Goal: Task Accomplishment & Management: Use online tool/utility

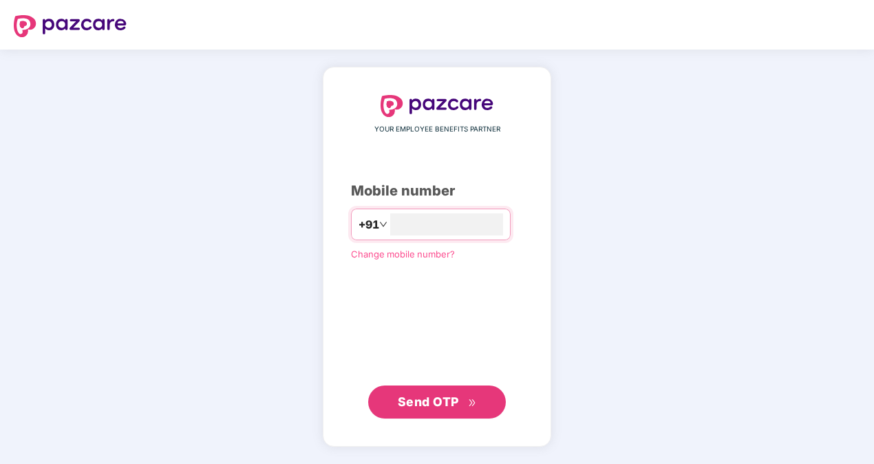
type input "**********"
click at [402, 407] on span "Send OTP" at bounding box center [428, 400] width 61 height 14
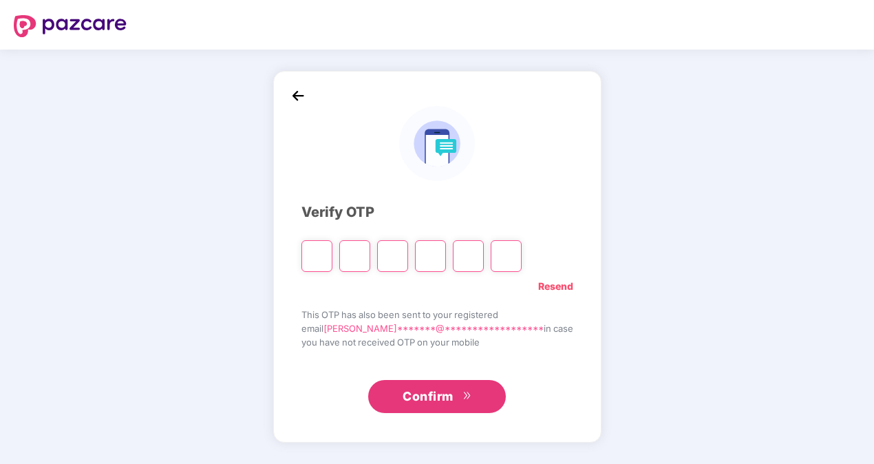
type input "*"
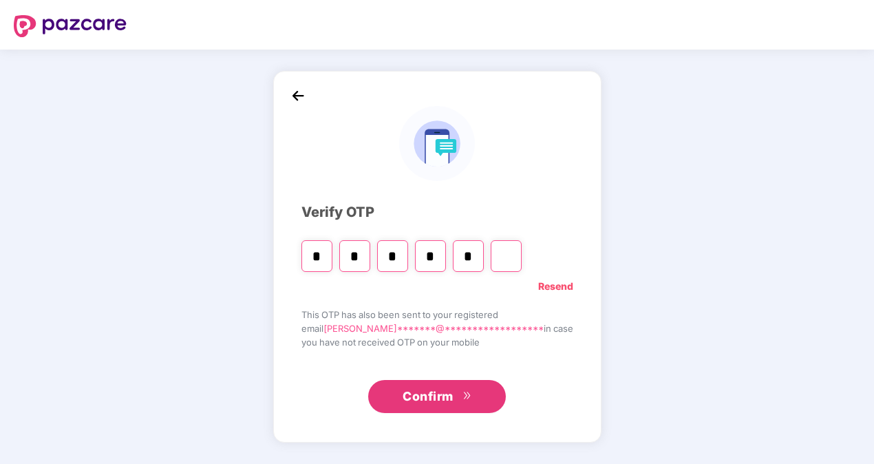
type input "*"
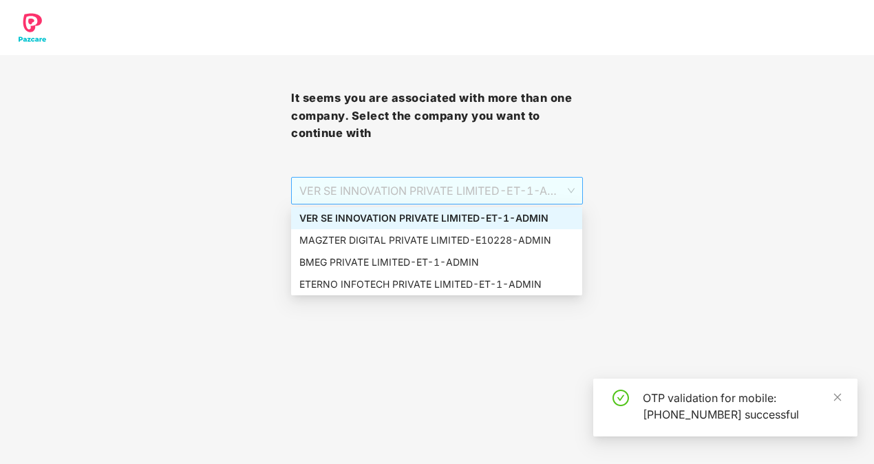
click at [477, 191] on span "VER SE INNOVATION PRIVATE LIMITED - ET-1 - ADMIN" at bounding box center [436, 190] width 274 height 26
click at [409, 244] on div "MAGZTER DIGITAL PRIVATE LIMITED - E10228 - ADMIN" at bounding box center [436, 239] width 274 height 15
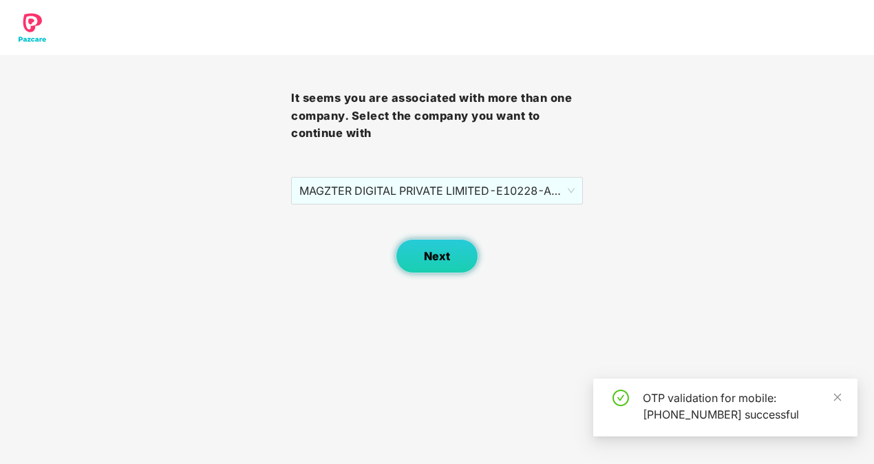
click at [424, 261] on span "Next" at bounding box center [437, 256] width 26 height 13
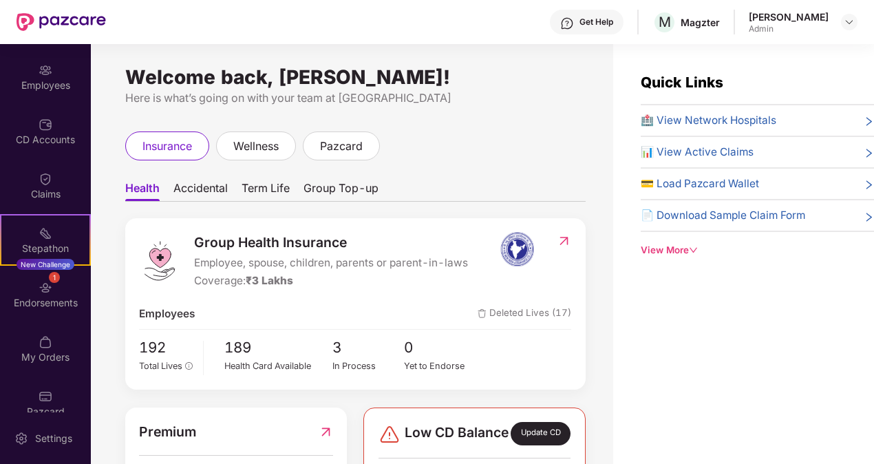
scroll to position [121, 0]
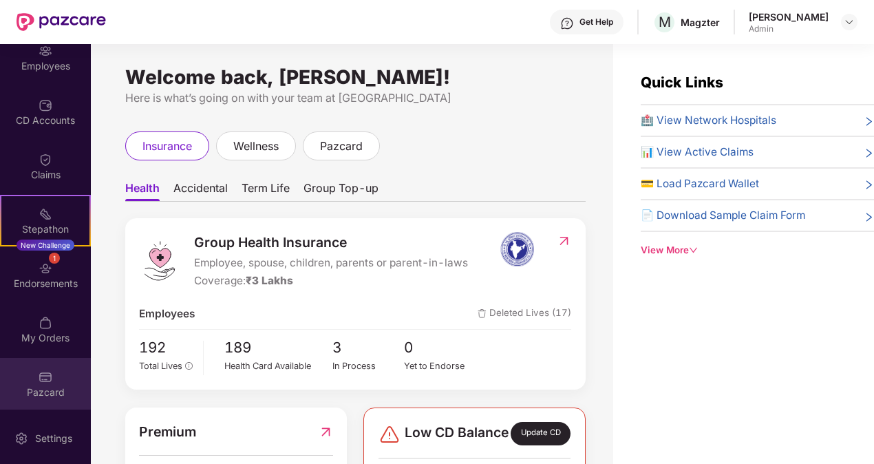
click at [30, 377] on div "Pazcard" at bounding box center [45, 384] width 91 height 52
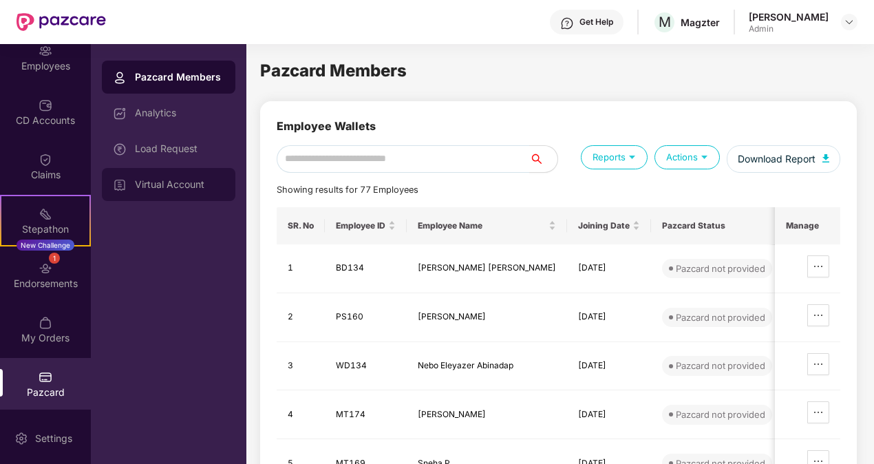
click at [176, 195] on div "Virtual Account" at bounding box center [168, 184] width 133 height 33
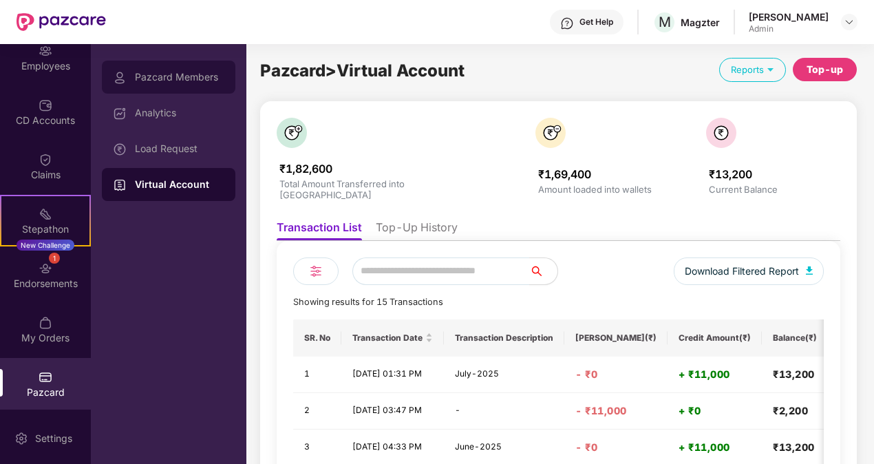
click at [198, 83] on div "Pazcard Members" at bounding box center [168, 77] width 133 height 33
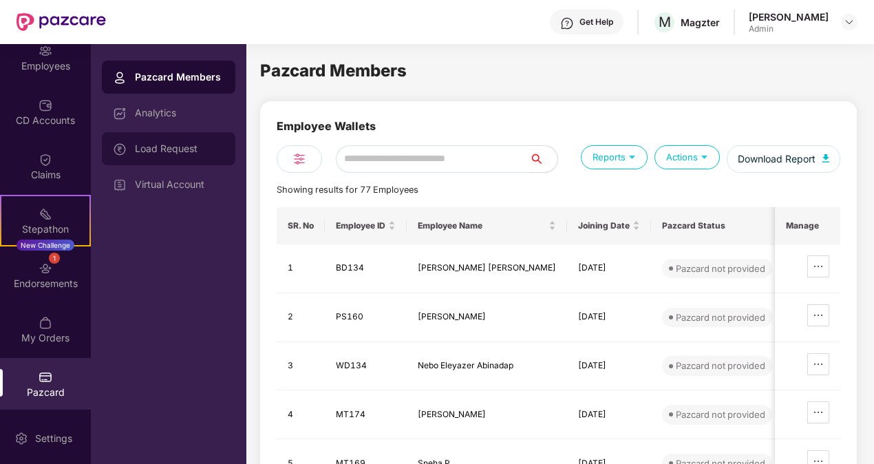
click at [177, 146] on div "Load Request" at bounding box center [179, 148] width 89 height 11
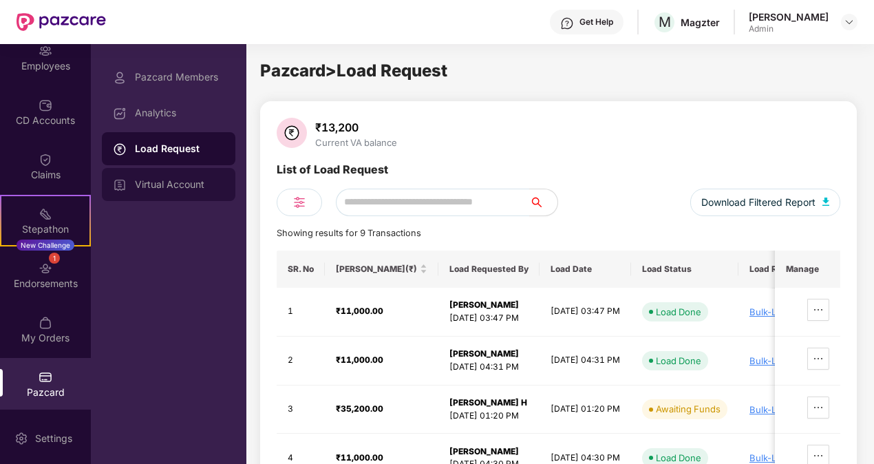
click at [184, 191] on div "Virtual Account" at bounding box center [168, 184] width 133 height 33
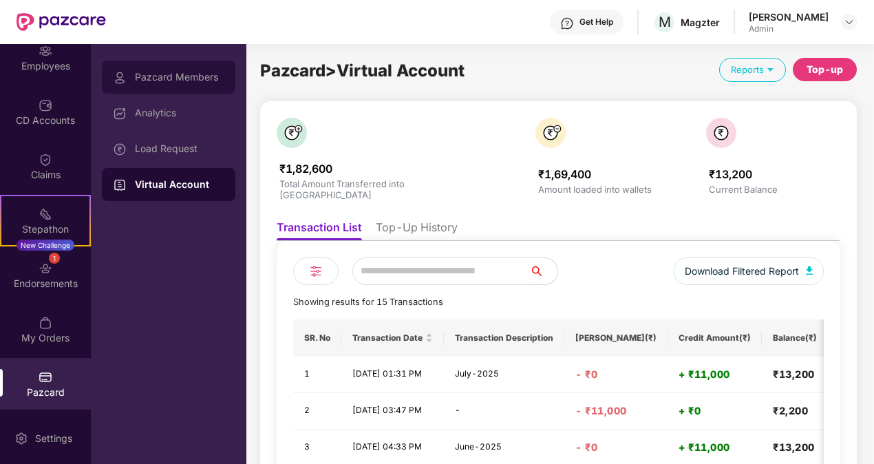
click at [171, 65] on div "Pazcard Members" at bounding box center [168, 77] width 133 height 33
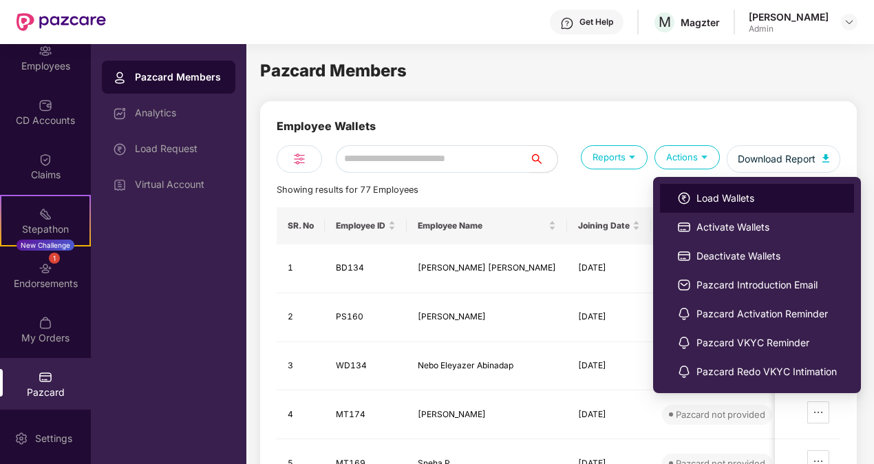
click at [696, 194] on span "Load Wallets" at bounding box center [766, 198] width 140 height 15
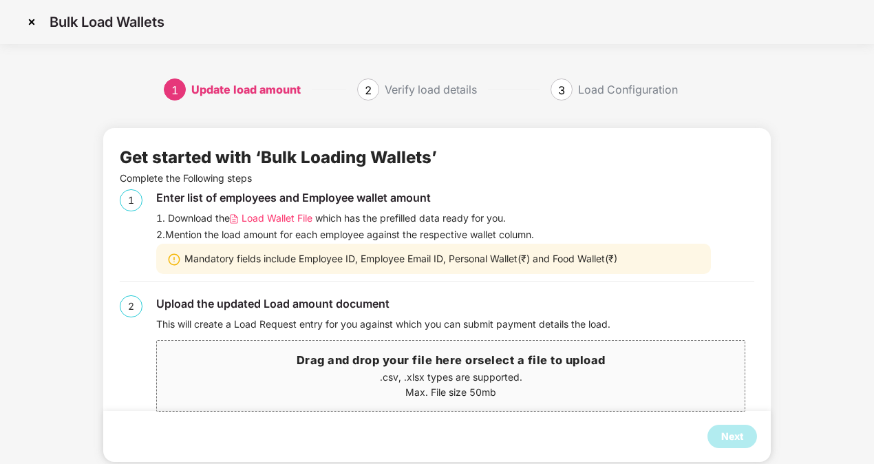
click at [401, 376] on p ".csv, .xlsx types are supported." at bounding box center [450, 376] width 587 height 15
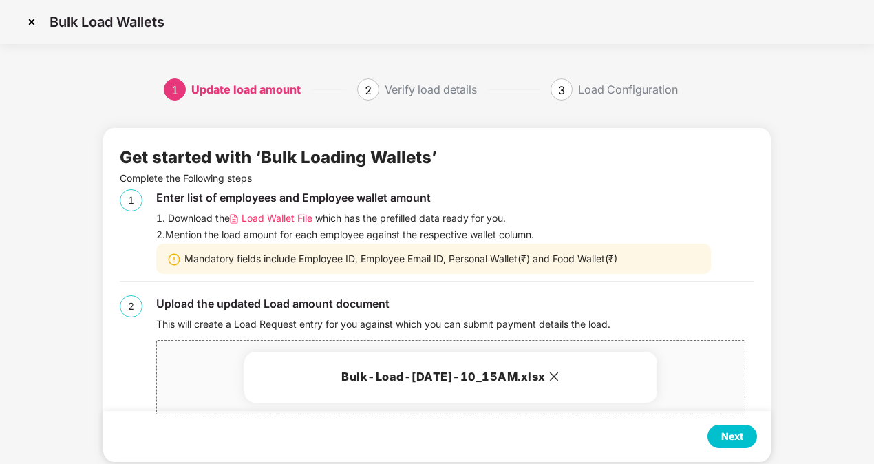
scroll to position [25, 0]
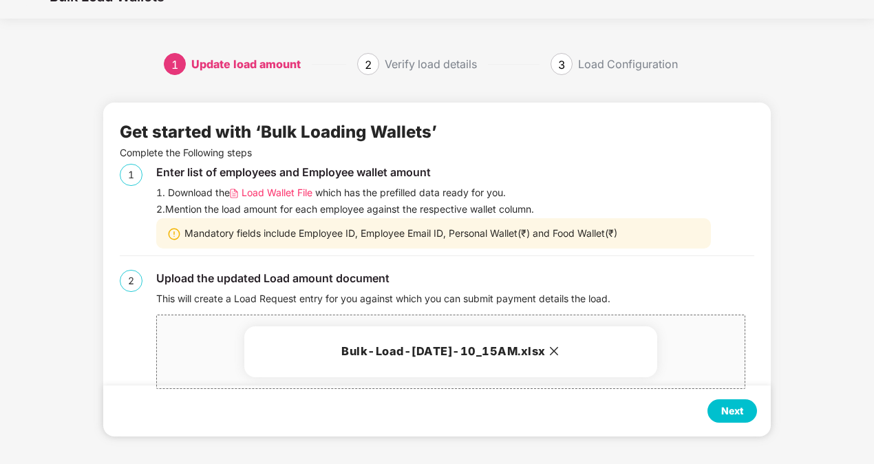
click at [726, 409] on div "Next" at bounding box center [732, 410] width 22 height 15
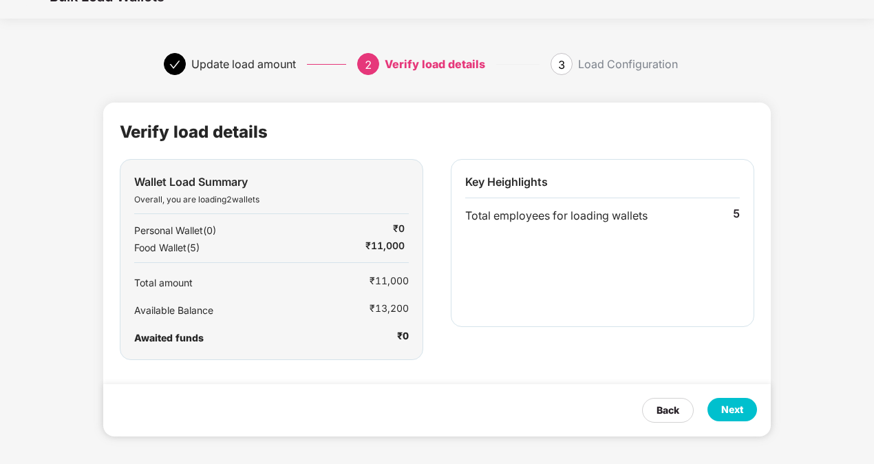
click at [726, 409] on div "Next" at bounding box center [732, 409] width 22 height 15
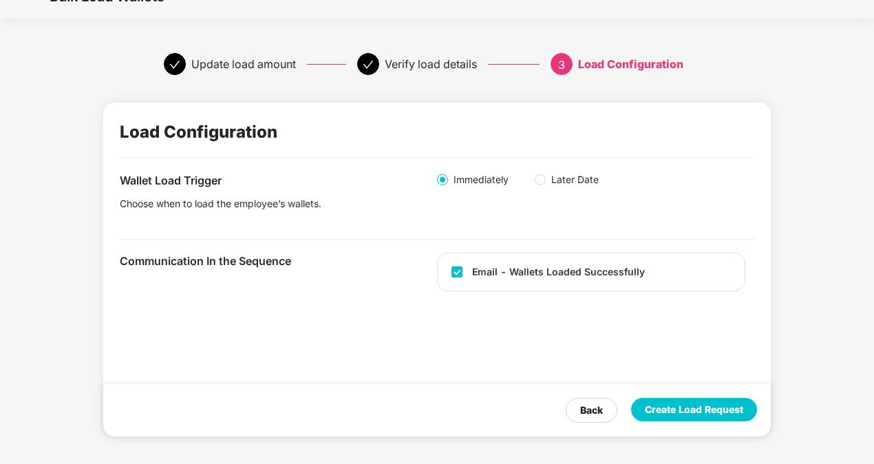
click at [726, 409] on div "Create Load Request" at bounding box center [694, 409] width 98 height 15
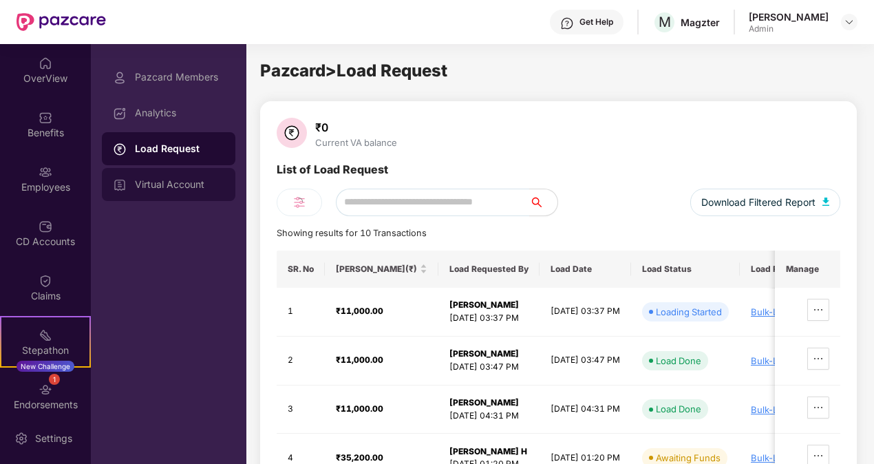
click at [178, 190] on div "Virtual Account" at bounding box center [168, 184] width 133 height 33
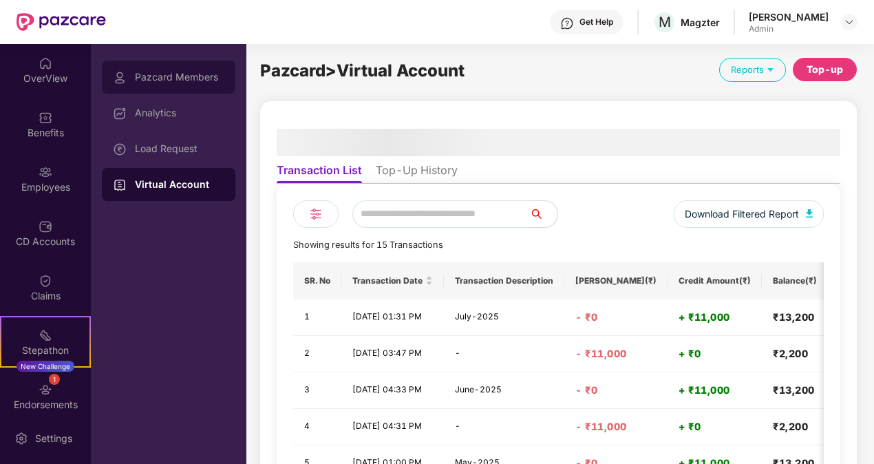
click at [189, 85] on div "Pazcard Members" at bounding box center [168, 77] width 133 height 33
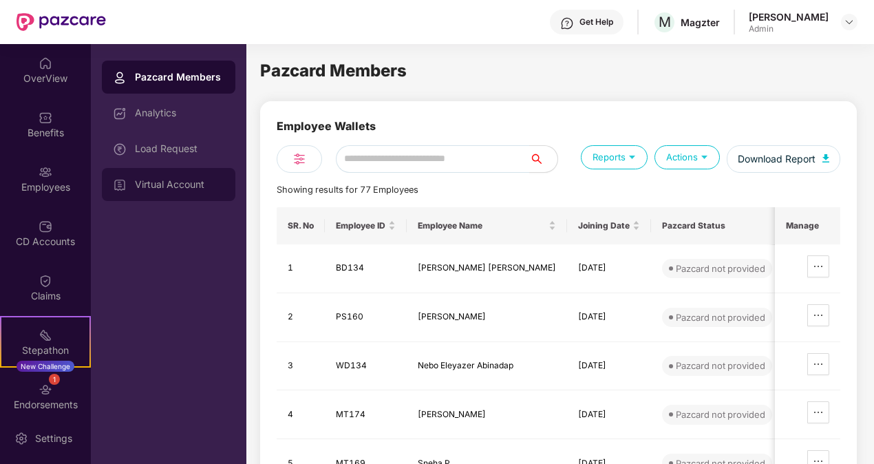
click at [175, 180] on div "Virtual Account" at bounding box center [179, 184] width 89 height 11
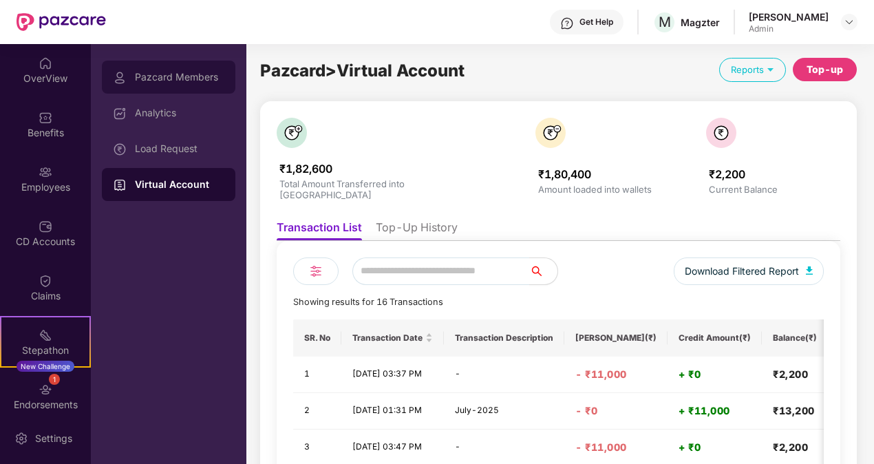
click at [150, 70] on div "Pazcard Members" at bounding box center [168, 77] width 133 height 33
